Goal: Find specific page/section: Find specific page/section

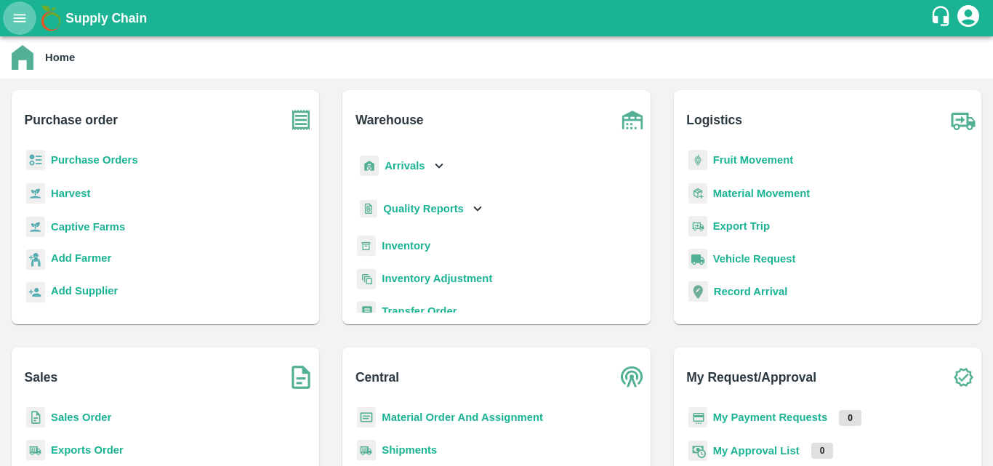
click at [14, 26] on icon "open drawer" at bounding box center [20, 18] width 16 height 16
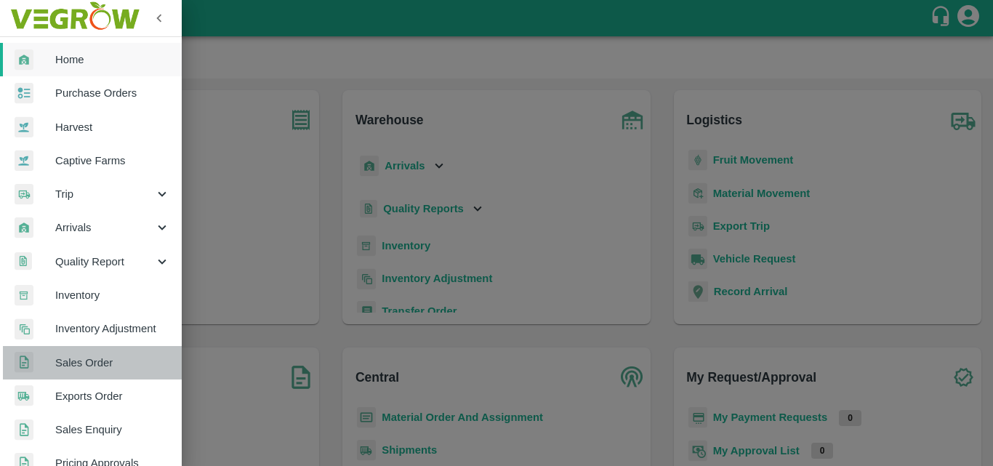
click at [103, 370] on span "Sales Order" at bounding box center [112, 363] width 115 height 16
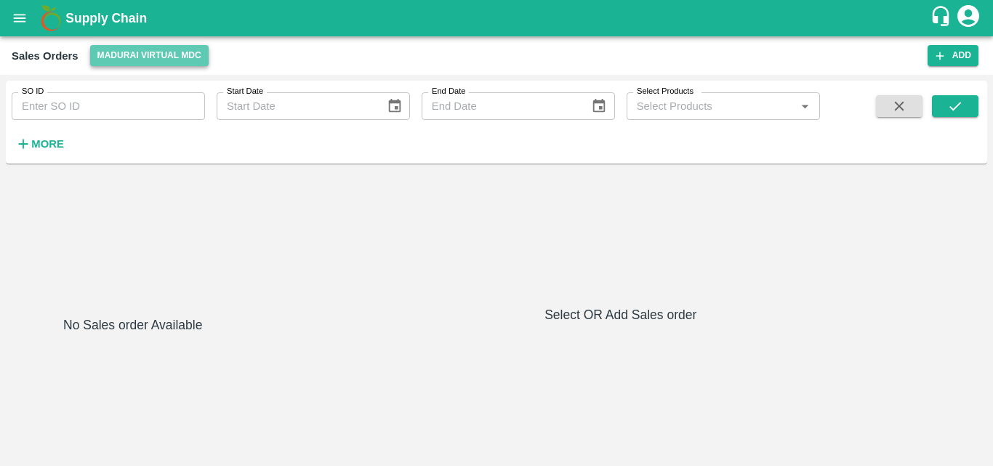
click at [156, 55] on button "Madurai Virtual MDC" at bounding box center [149, 55] width 119 height 21
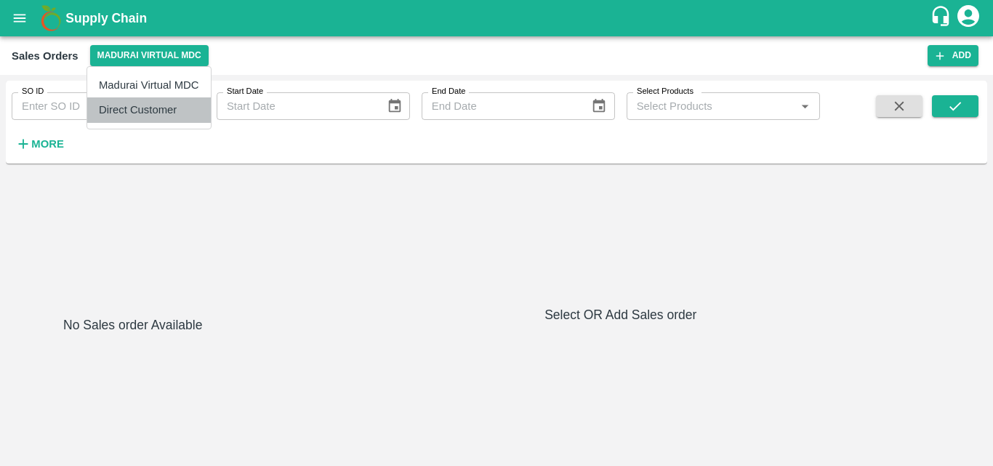
click at [151, 100] on li "Direct Customer" at bounding box center [149, 109] width 124 height 25
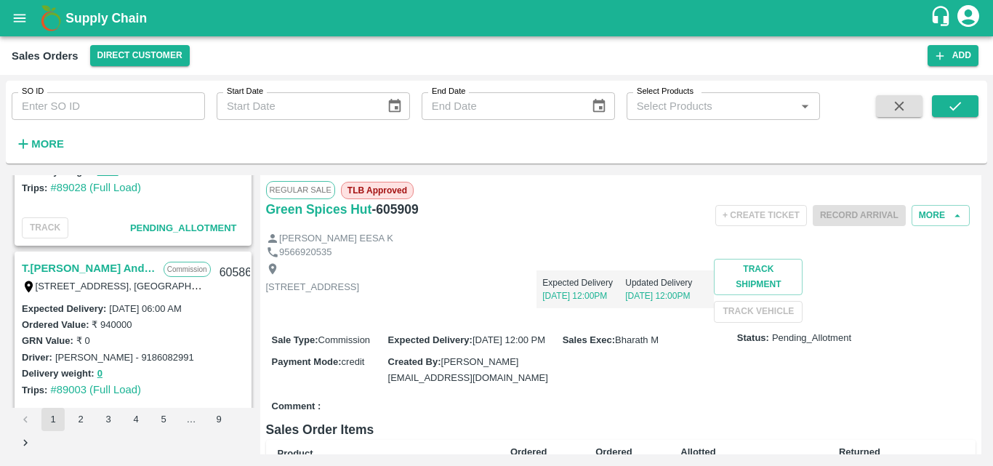
scroll to position [734, 0]
click at [89, 264] on link "T.Kishore Kapoor And Sons" at bounding box center [89, 269] width 135 height 19
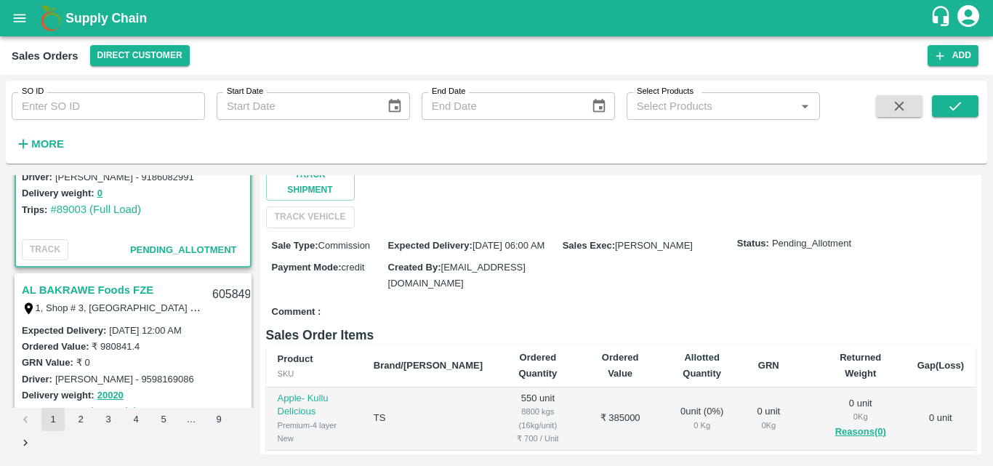
scroll to position [916, 0]
click at [98, 291] on link "AL BAKRAWE Foods FZE" at bounding box center [88, 289] width 132 height 19
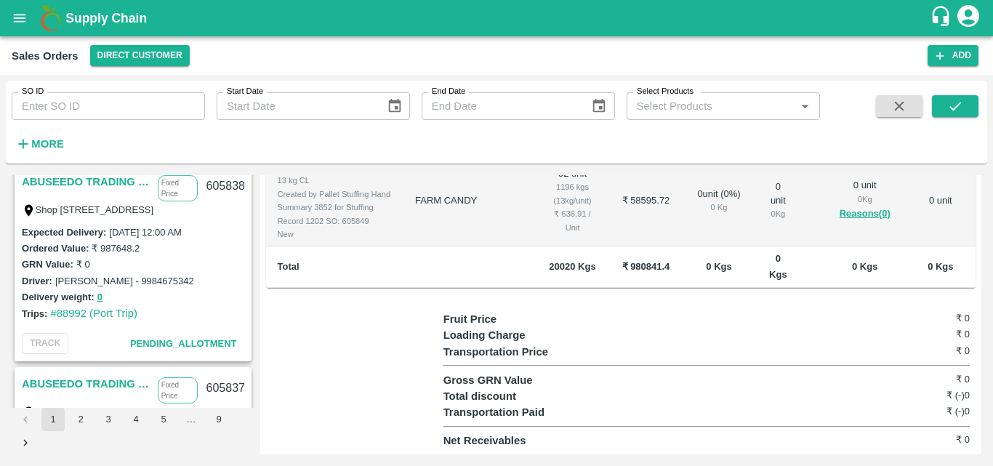
scroll to position [3190, 0]
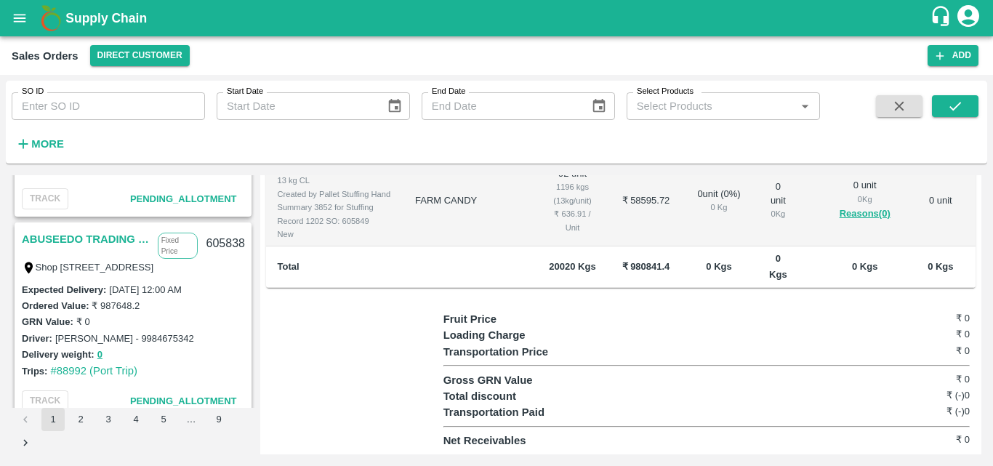
click at [73, 232] on link "ABUSEEDO TRADING L.L.C" at bounding box center [86, 239] width 129 height 19
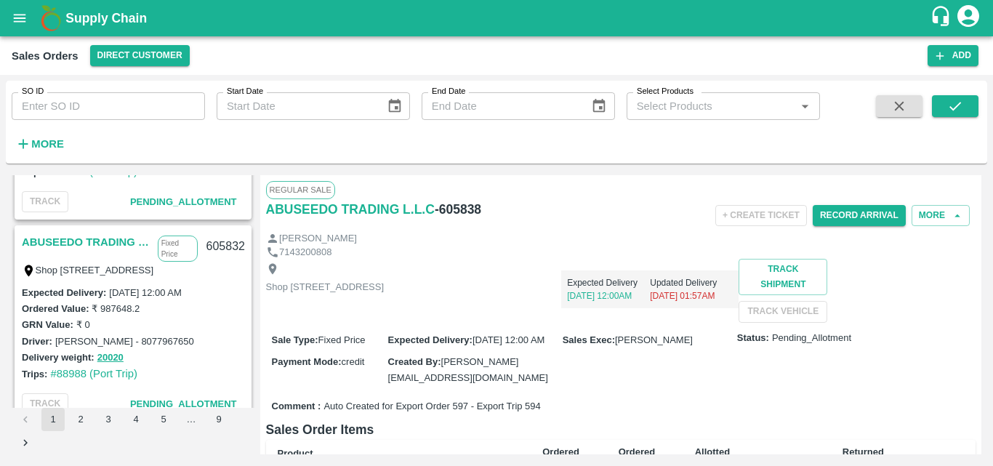
scroll to position [4821, 0]
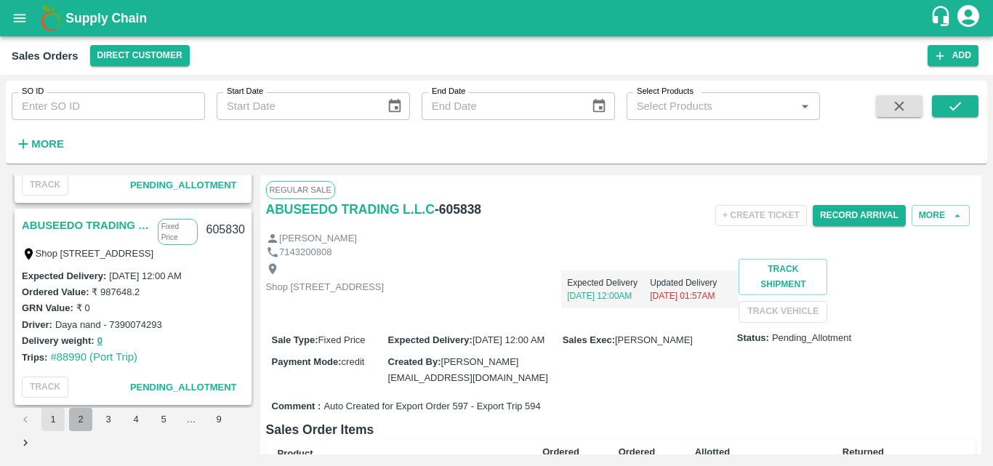
click at [85, 417] on button "2" at bounding box center [80, 419] width 23 height 23
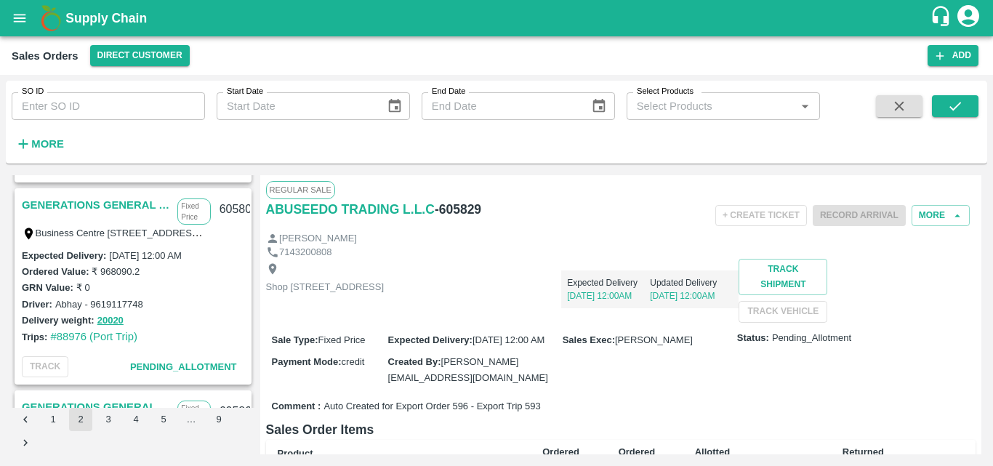
scroll to position [1682, 0]
